Goal: Navigation & Orientation: Find specific page/section

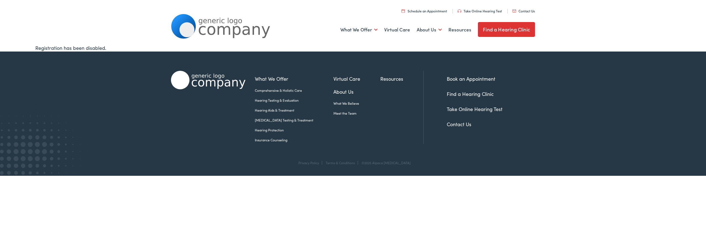
click at [509, 31] on link "Find a Hearing Clinic" at bounding box center [506, 29] width 57 height 15
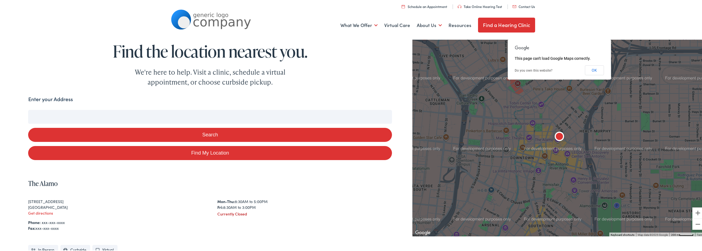
click at [102, 114] on input "Enter your Address" at bounding box center [210, 116] width 364 height 14
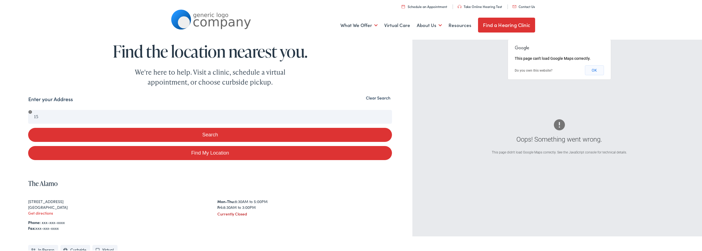
click at [593, 71] on button "OK" at bounding box center [594, 70] width 19 height 10
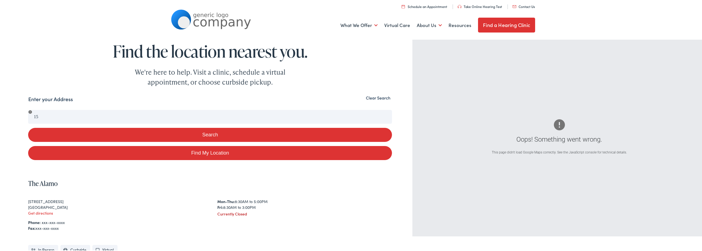
click at [194, 129] on button "Search" at bounding box center [210, 134] width 364 height 14
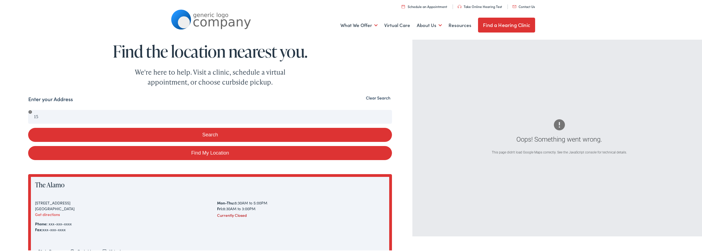
click at [95, 156] on link "Find My Location" at bounding box center [210, 152] width 364 height 14
type input "[GEOGRAPHIC_DATA], [US_STATE]"
